Goal: Communication & Community: Answer question/provide support

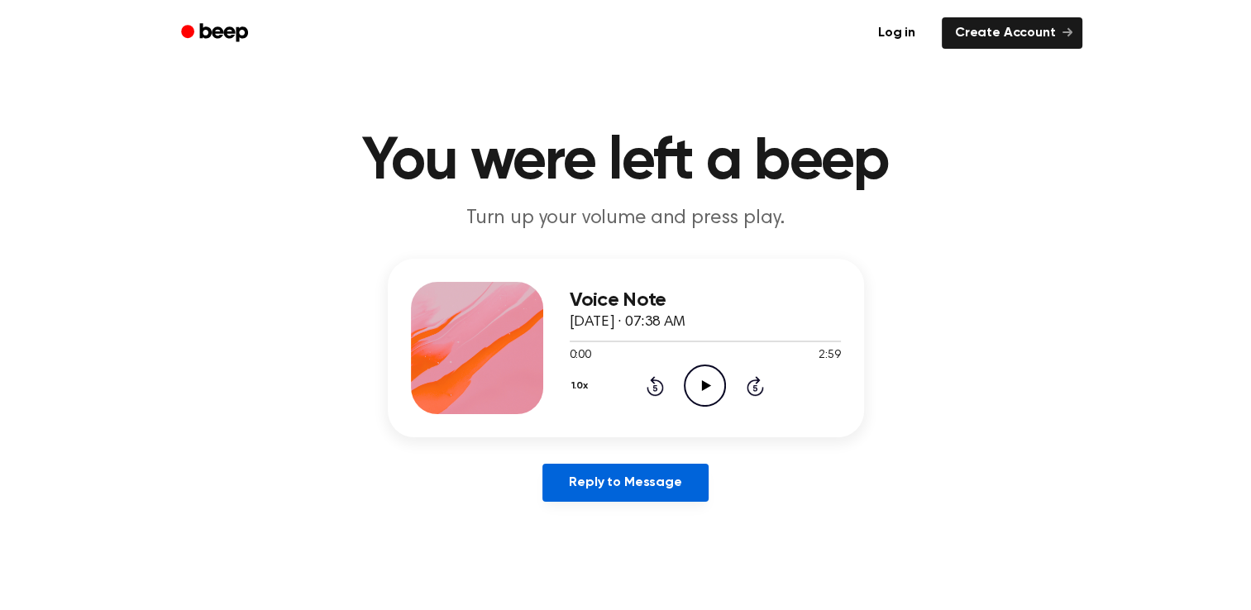
click at [652, 487] on link "Reply to Message" at bounding box center [625, 483] width 165 height 38
